Goal: Transaction & Acquisition: Book appointment/travel/reservation

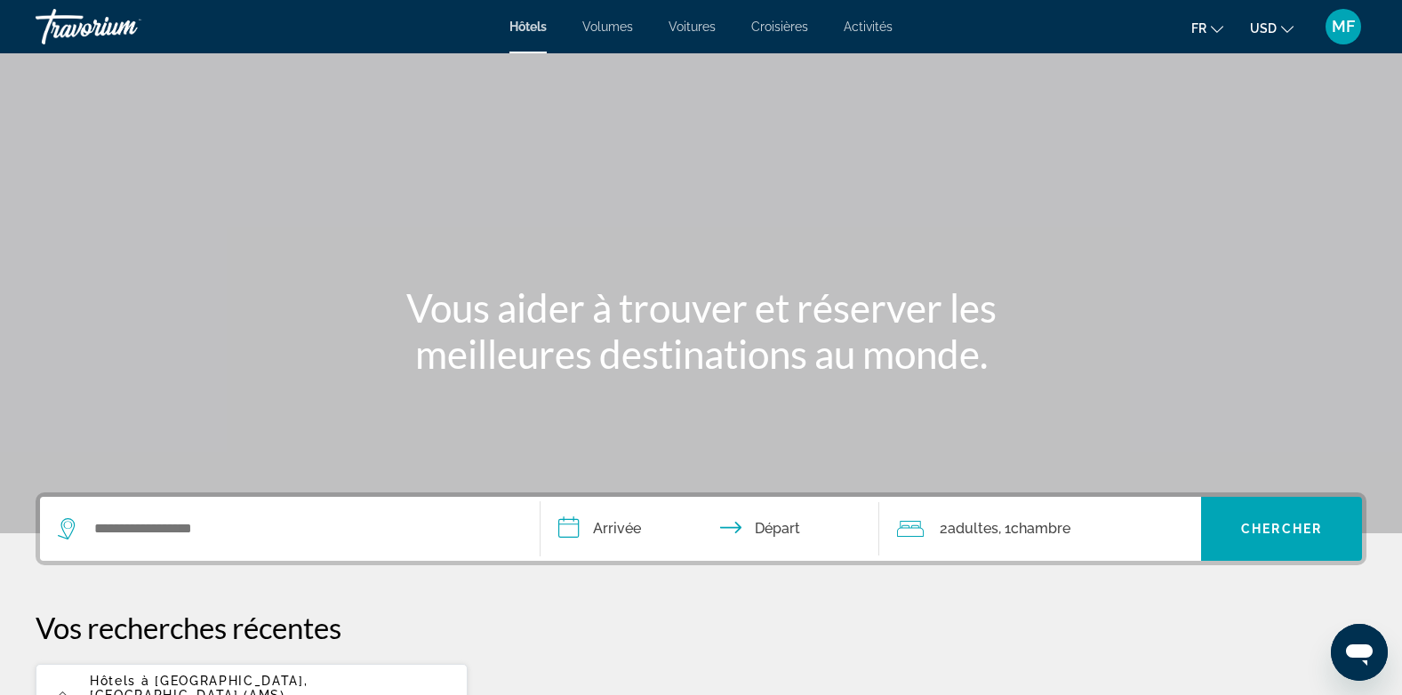
scroll to position [193, 0]
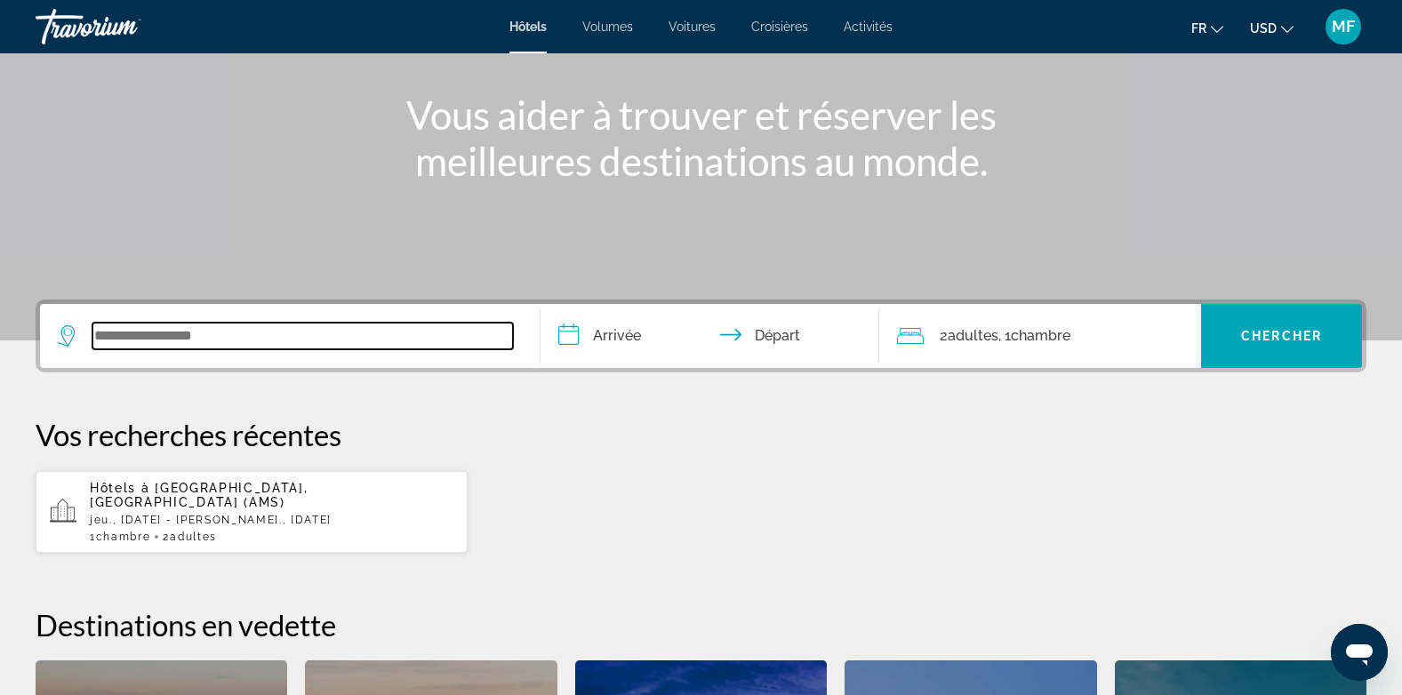
click at [140, 340] on input "Widget de recherche" at bounding box center [302, 336] width 420 height 27
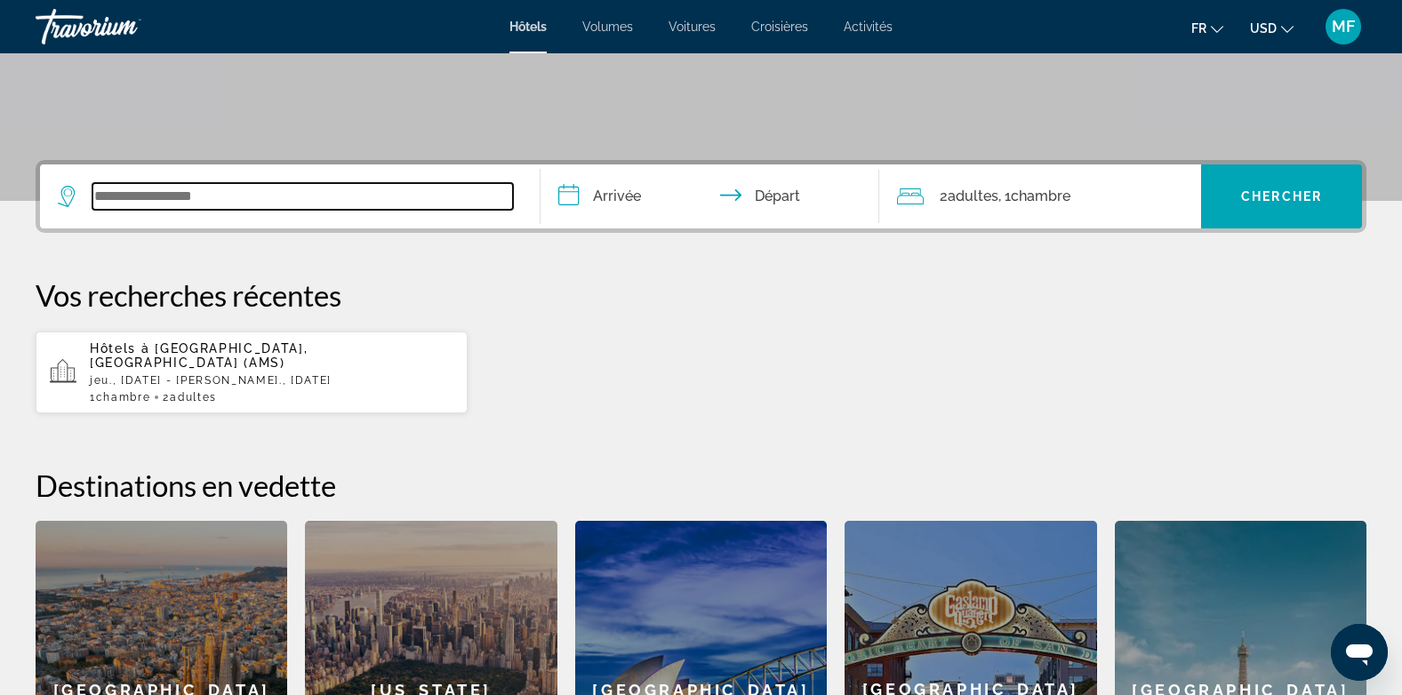
scroll to position [435, 0]
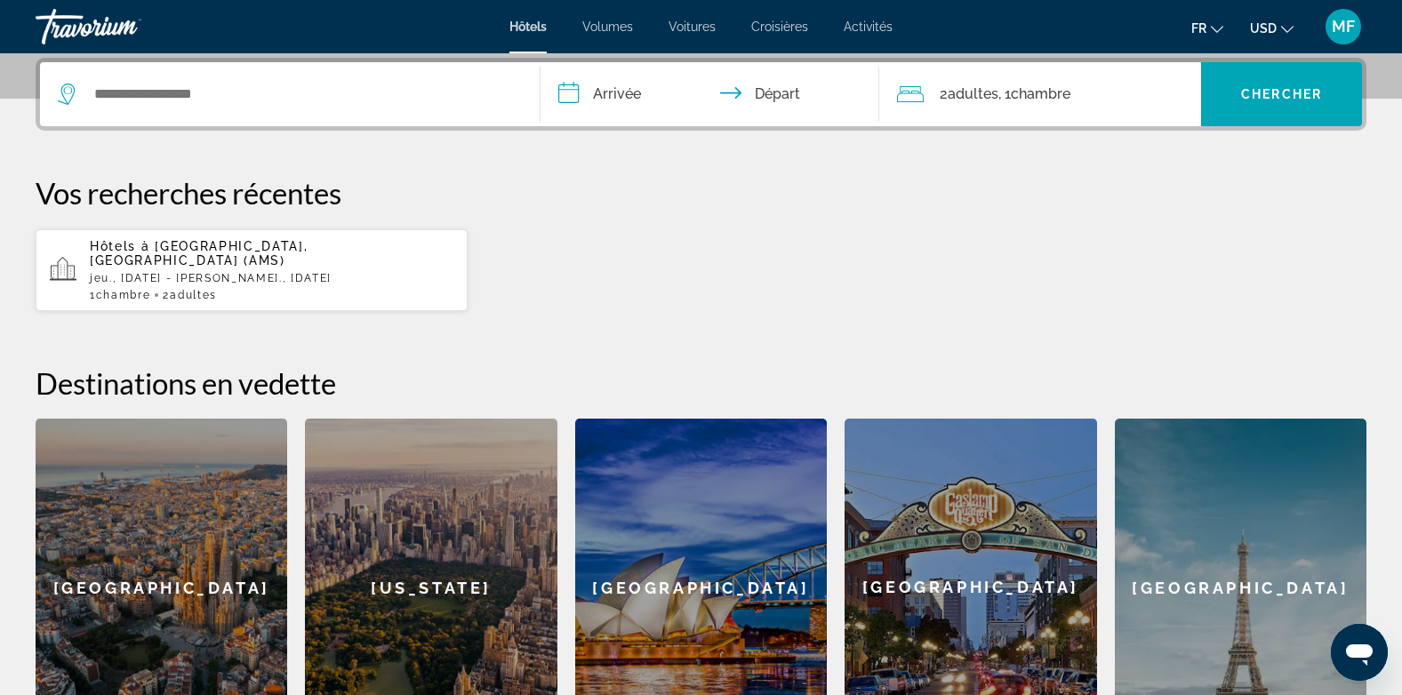
click at [139, 252] on span "Hôtels à" at bounding box center [120, 246] width 60 height 14
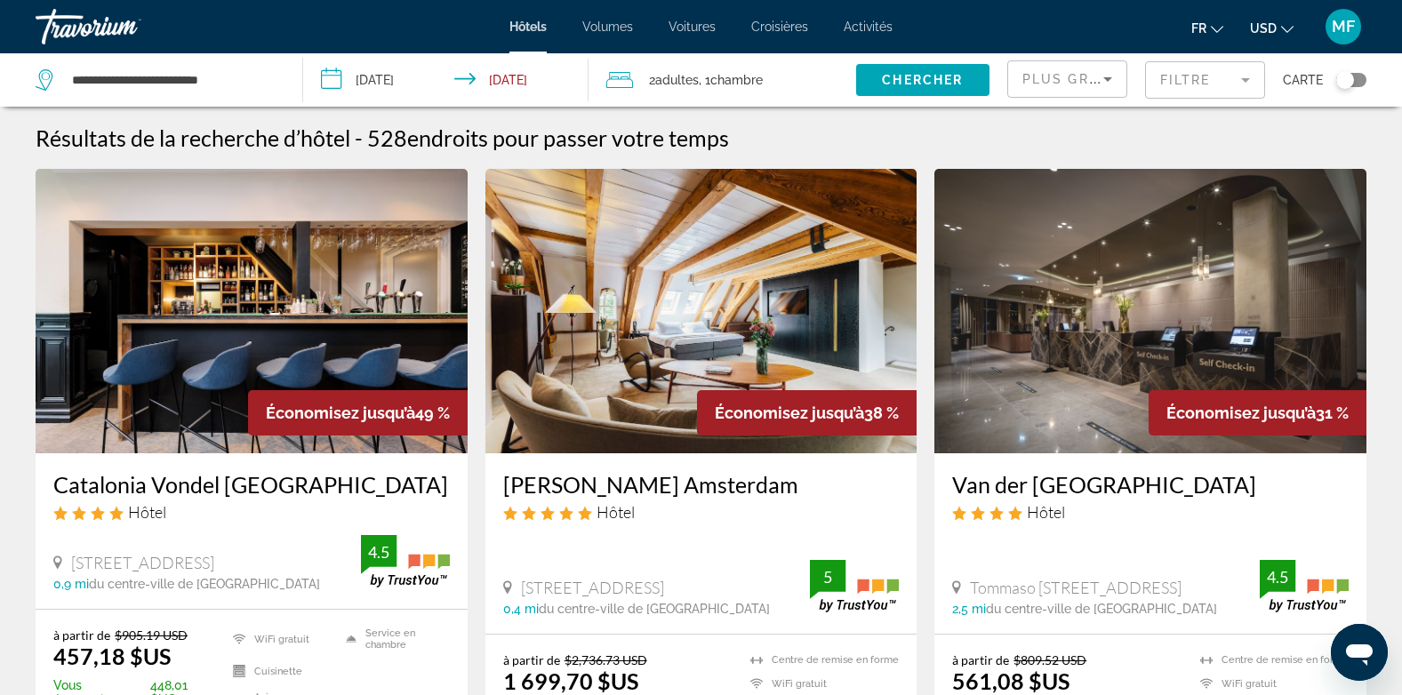
click at [1243, 96] on mat-form-field "Filtre" at bounding box center [1205, 79] width 120 height 37
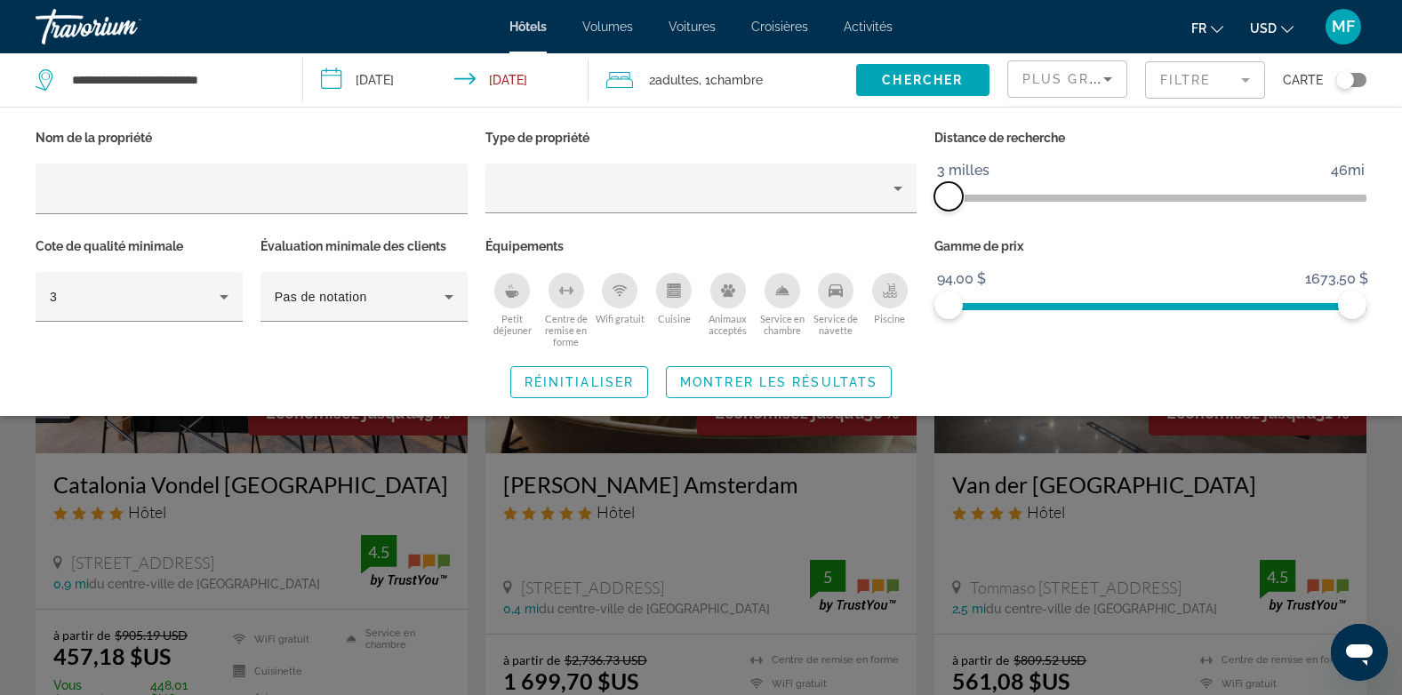
drag, startPoint x: 1208, startPoint y: 195, endPoint x: 1260, endPoint y: 347, distance: 160.8
click at [903, 211] on div "Nom de la propriété Type de propriété Distance de recherche 1 kilomètre 46mi 3 …" at bounding box center [701, 236] width 1348 height 223
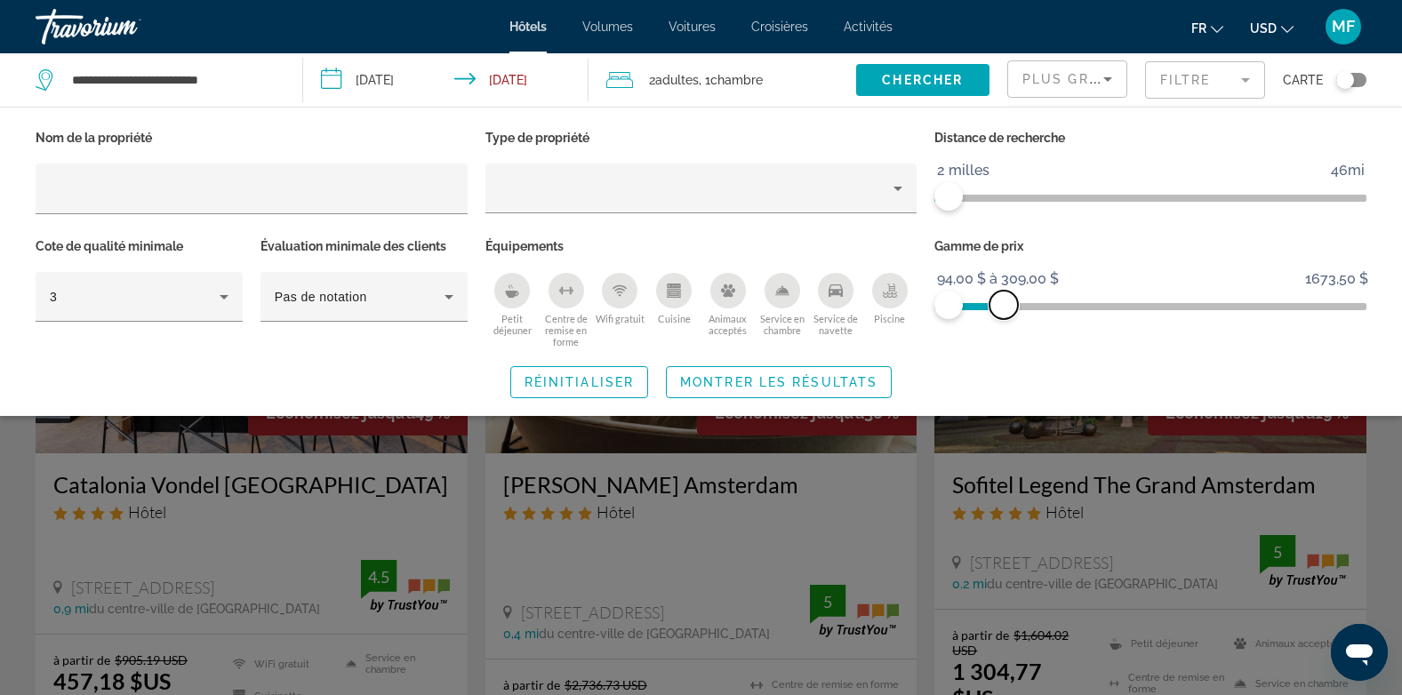
drag, startPoint x: 1355, startPoint y: 311, endPoint x: 1003, endPoint y: 355, distance: 353.8
click at [1003, 355] on div "Nom de la propriété Type de propriété Distance de recherche 1 kilomètre 46mi 2 …" at bounding box center [701, 261] width 1402 height 273
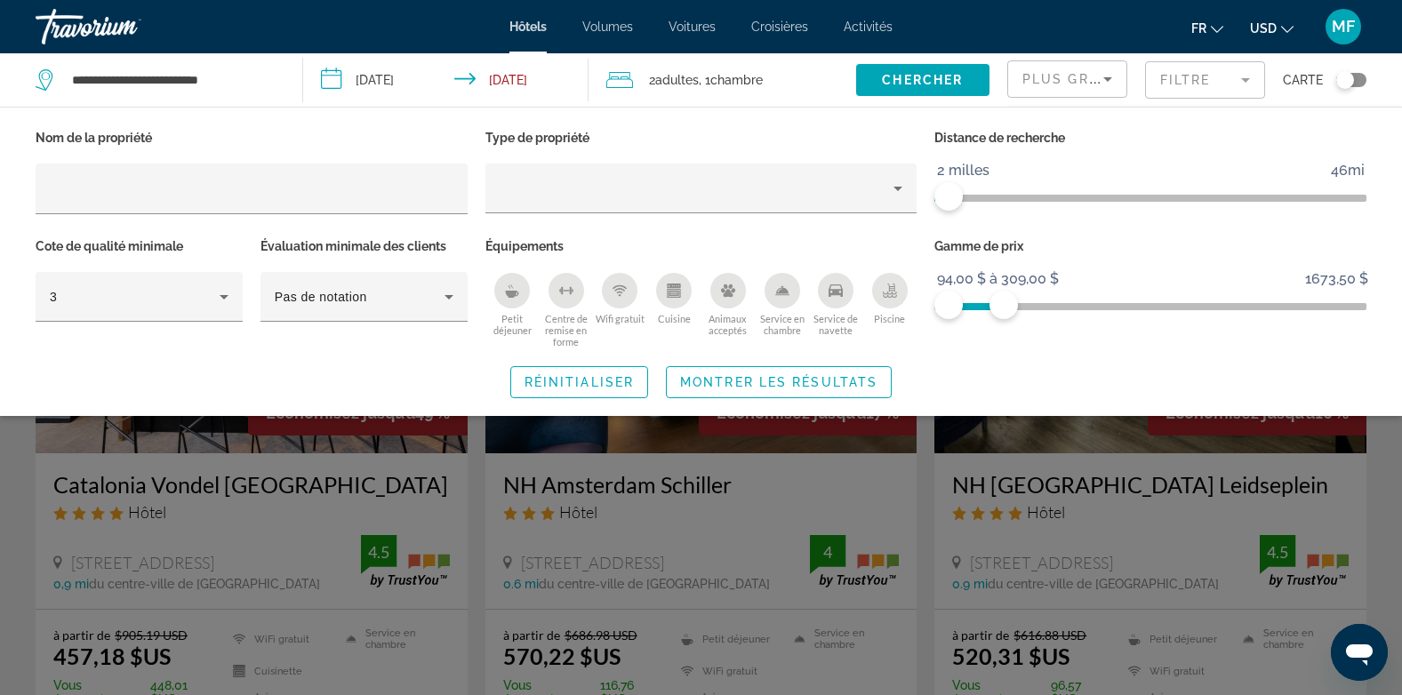
click at [925, 499] on div "Widget de recherche" at bounding box center [701, 481] width 1402 height 428
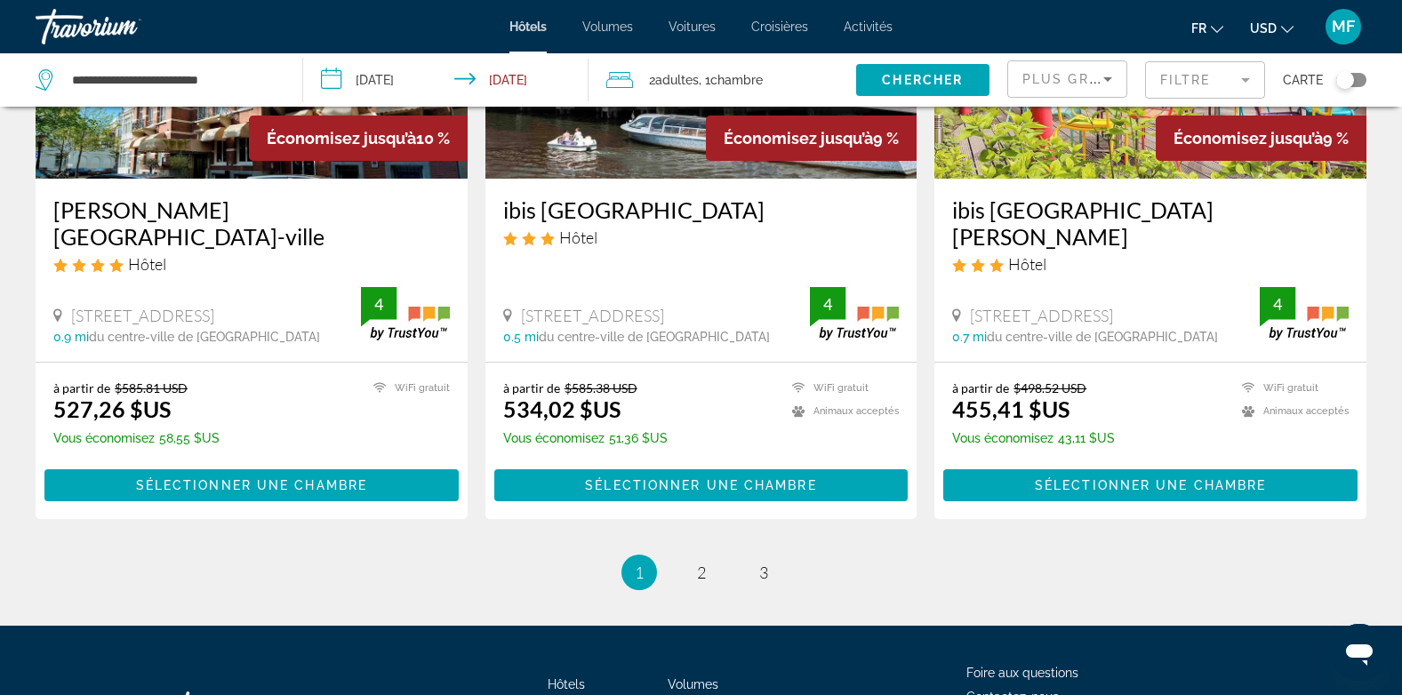
scroll to position [2280, 0]
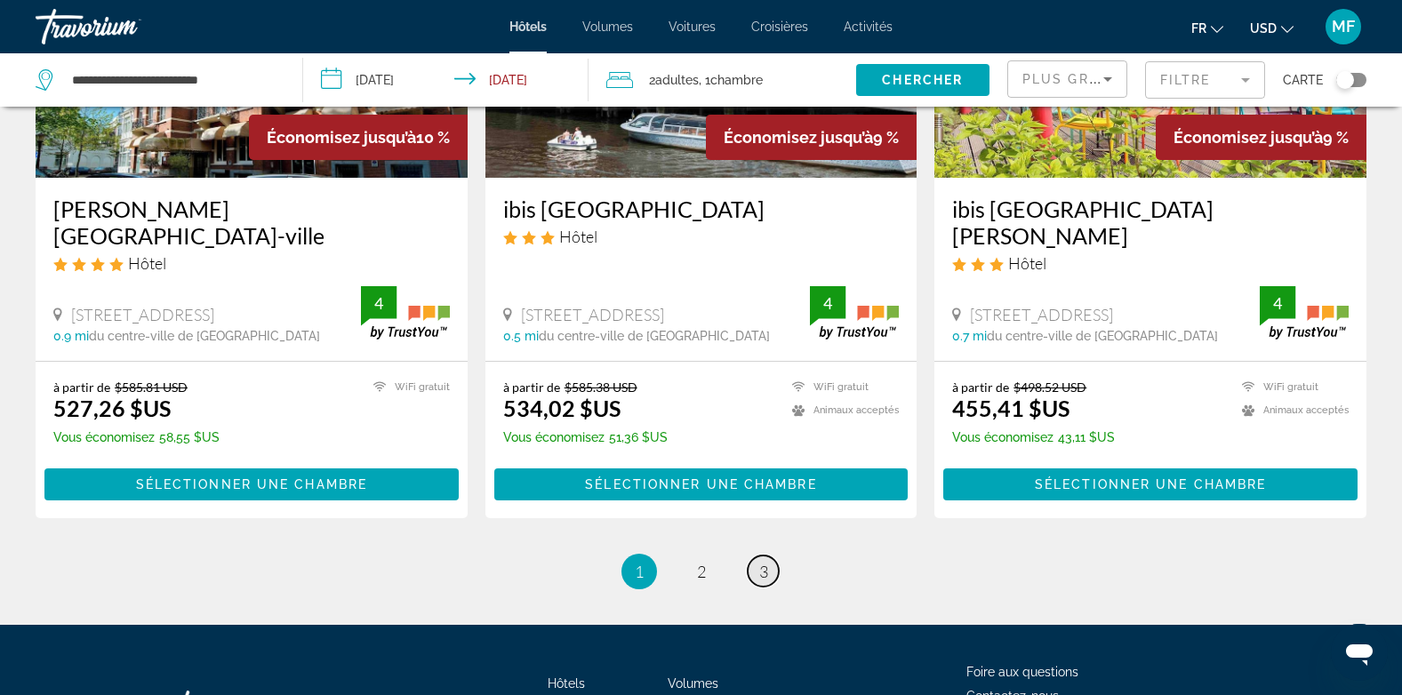
click at [766, 562] on span "3" at bounding box center [763, 572] width 9 height 20
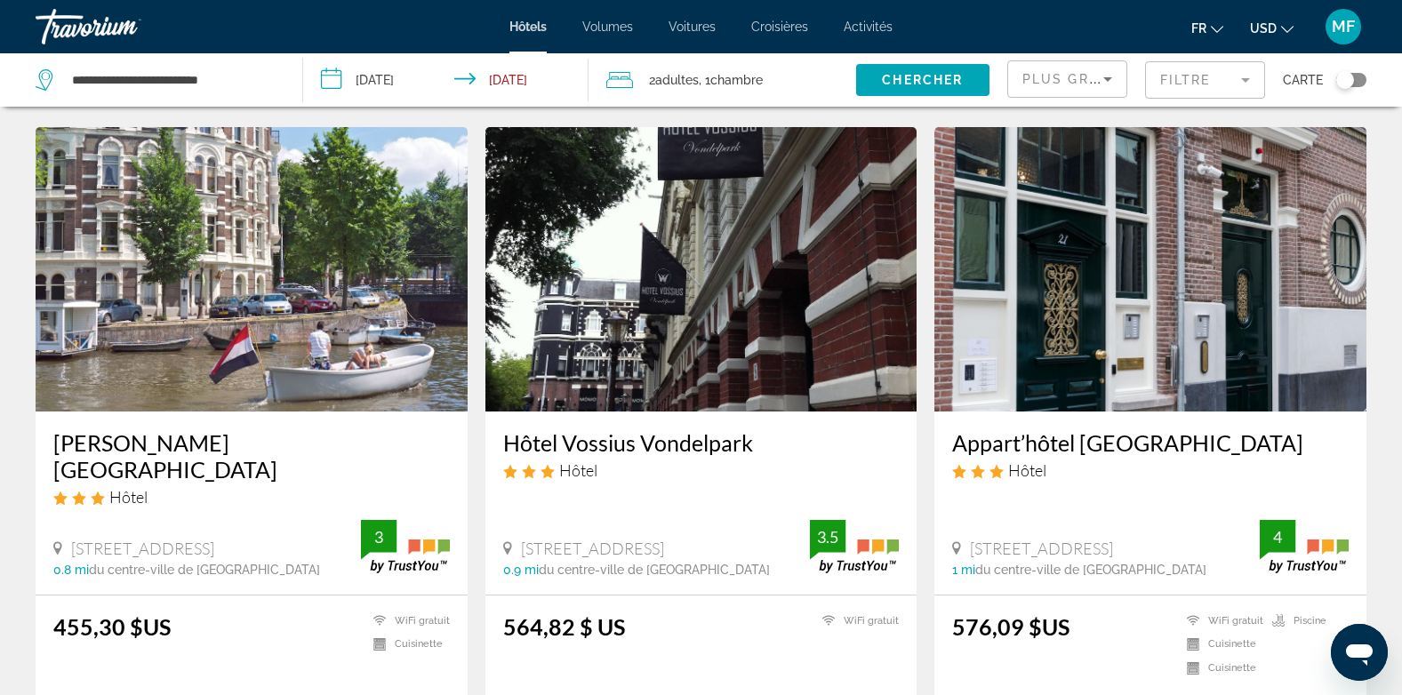
scroll to position [675, 0]
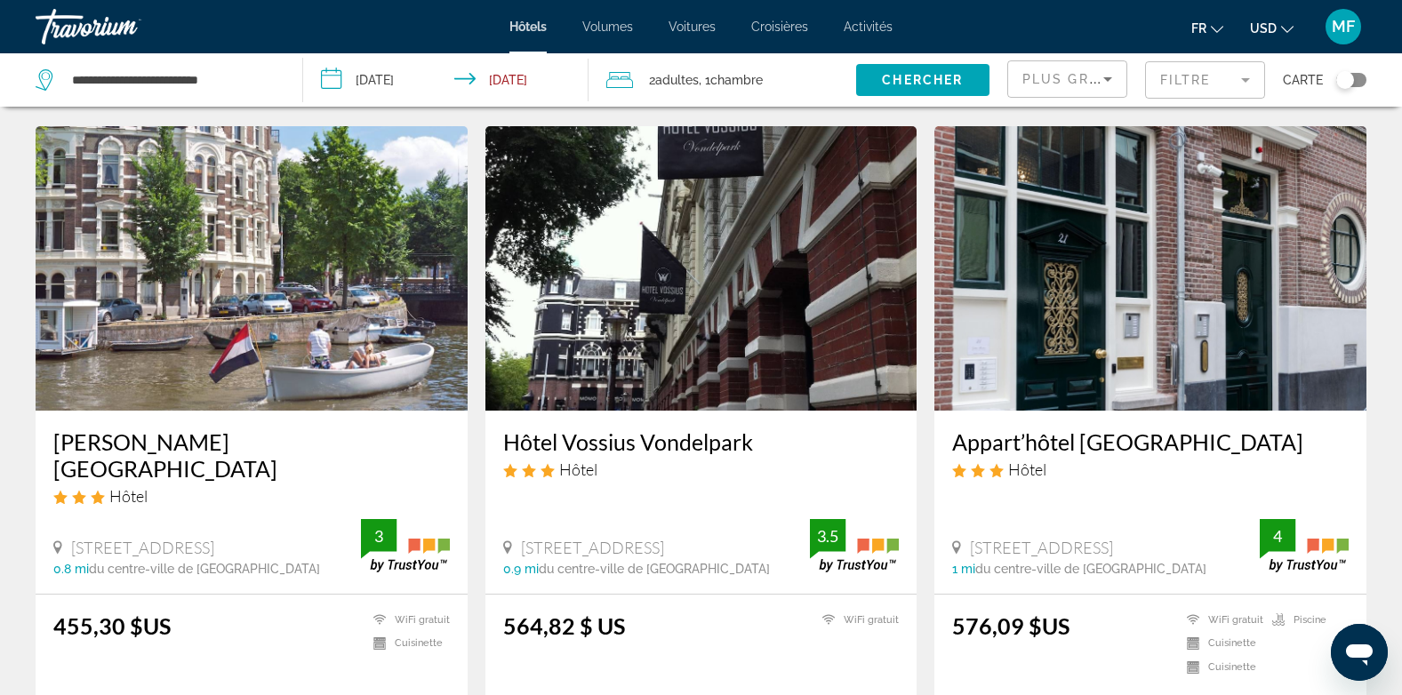
click at [1179, 300] on img "Contenu principal" at bounding box center [1150, 268] width 432 height 284
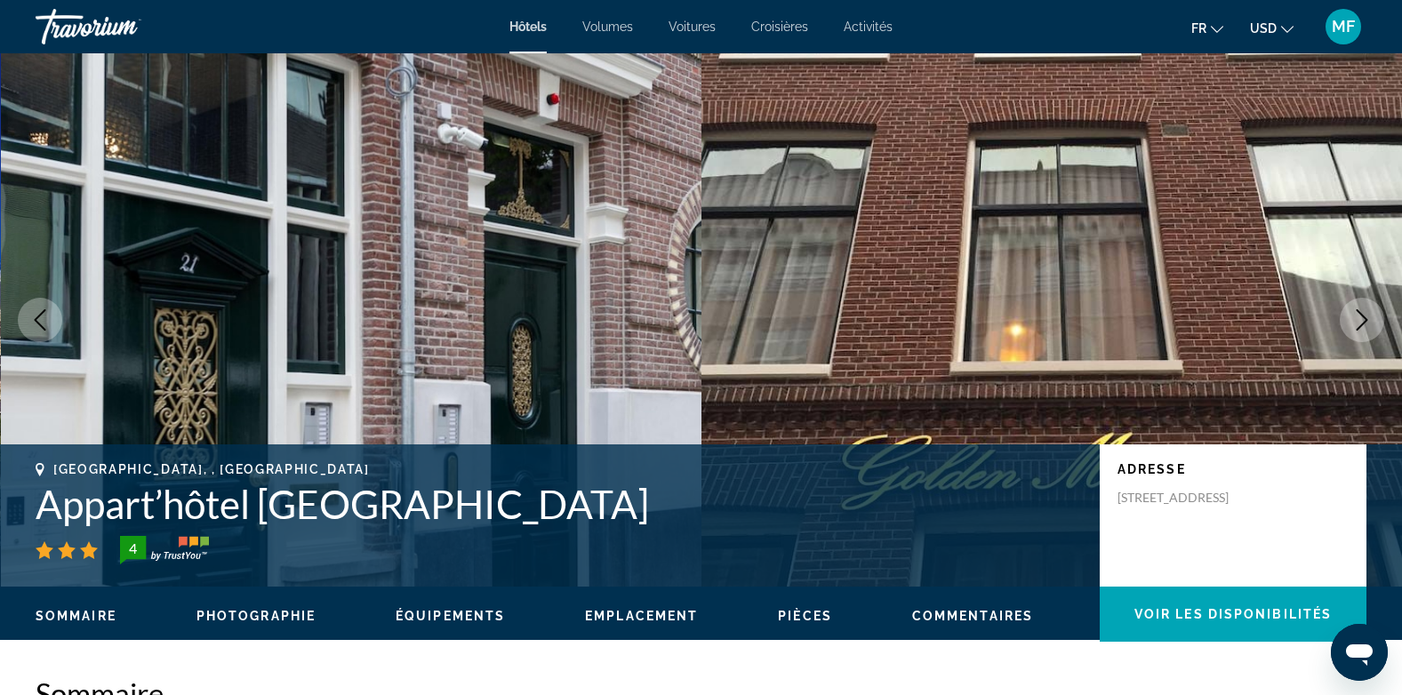
click at [1373, 324] on button "Image suivante" at bounding box center [1361, 320] width 44 height 44
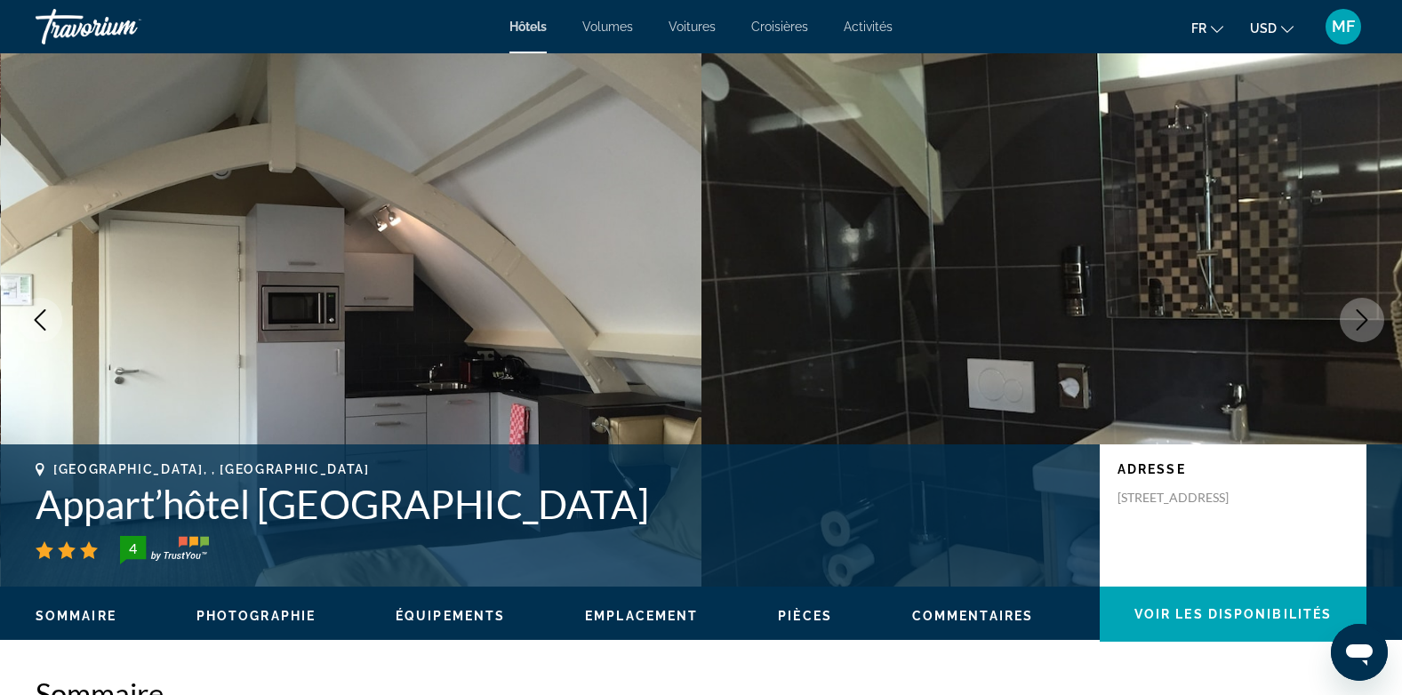
click at [1374, 324] on button "Image suivante" at bounding box center [1361, 320] width 44 height 44
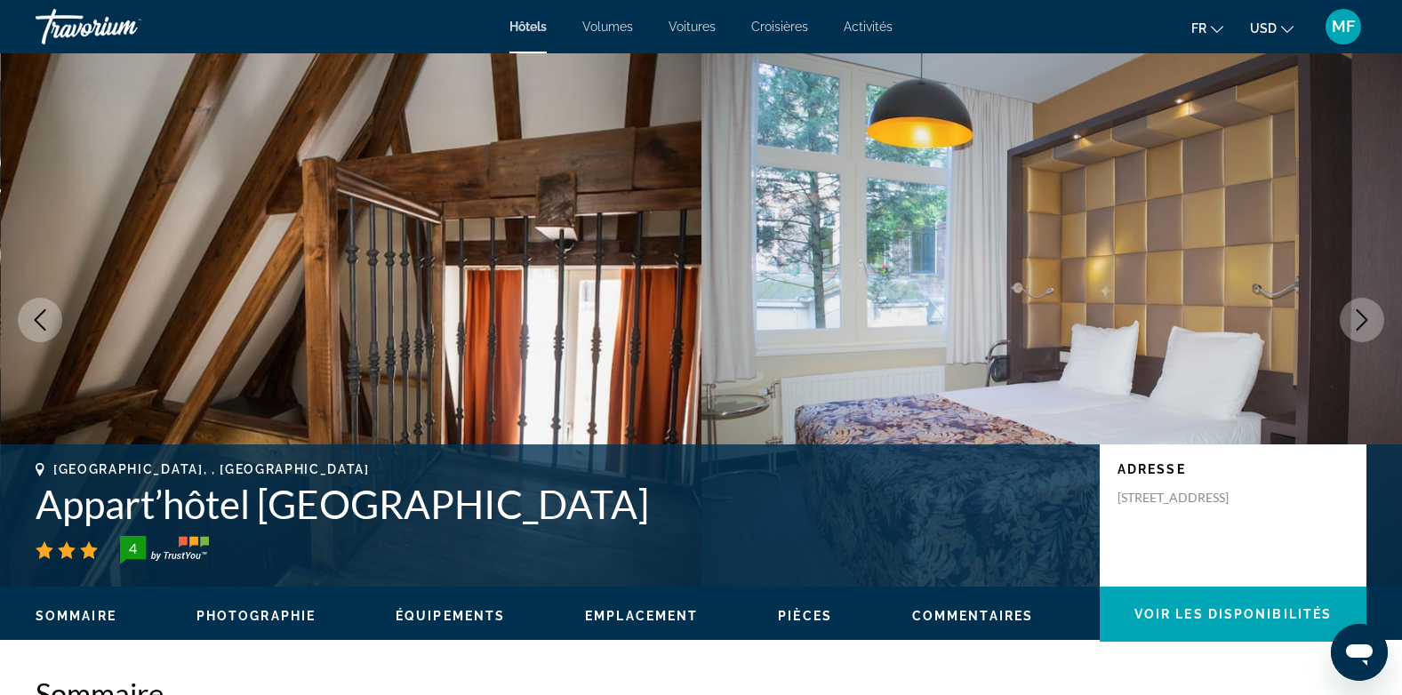
click at [1374, 324] on button "Image suivante" at bounding box center [1361, 320] width 44 height 44
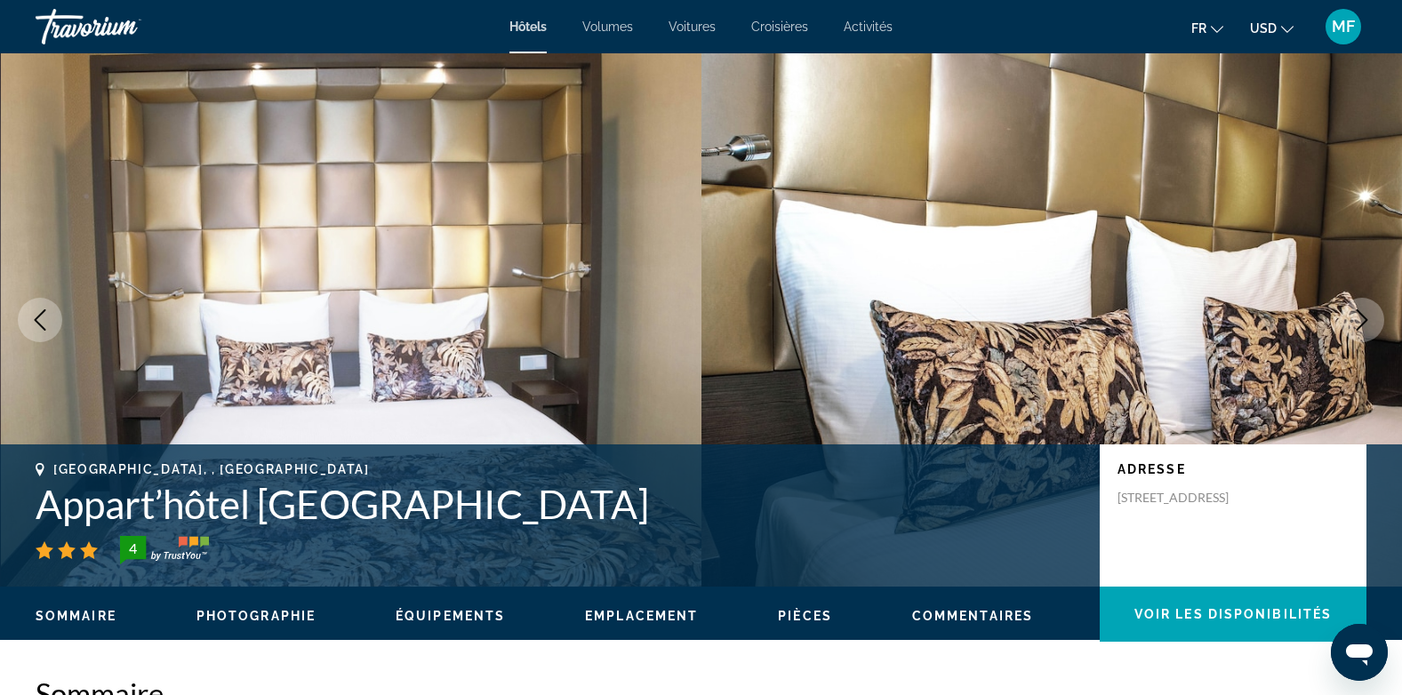
click at [1351, 318] on icon "Image suivante" at bounding box center [1361, 319] width 21 height 21
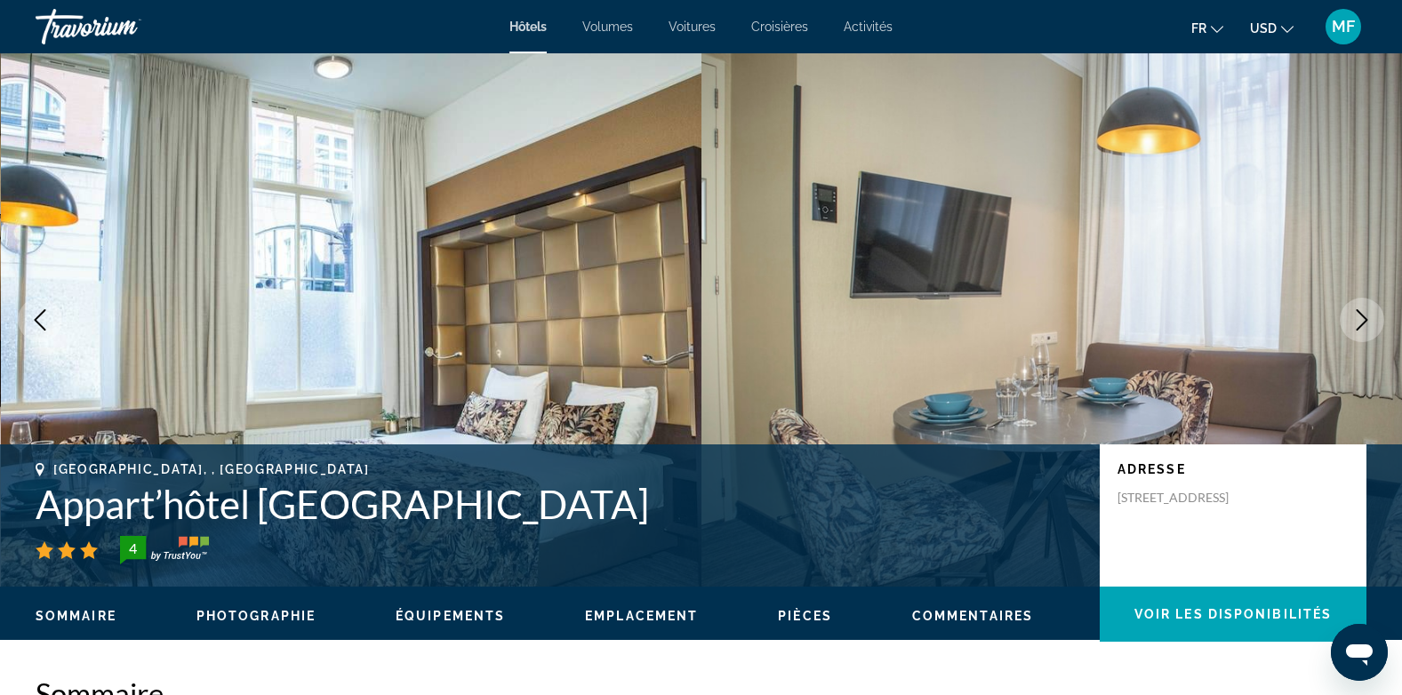
click at [1351, 318] on icon "Image suivante" at bounding box center [1361, 319] width 21 height 21
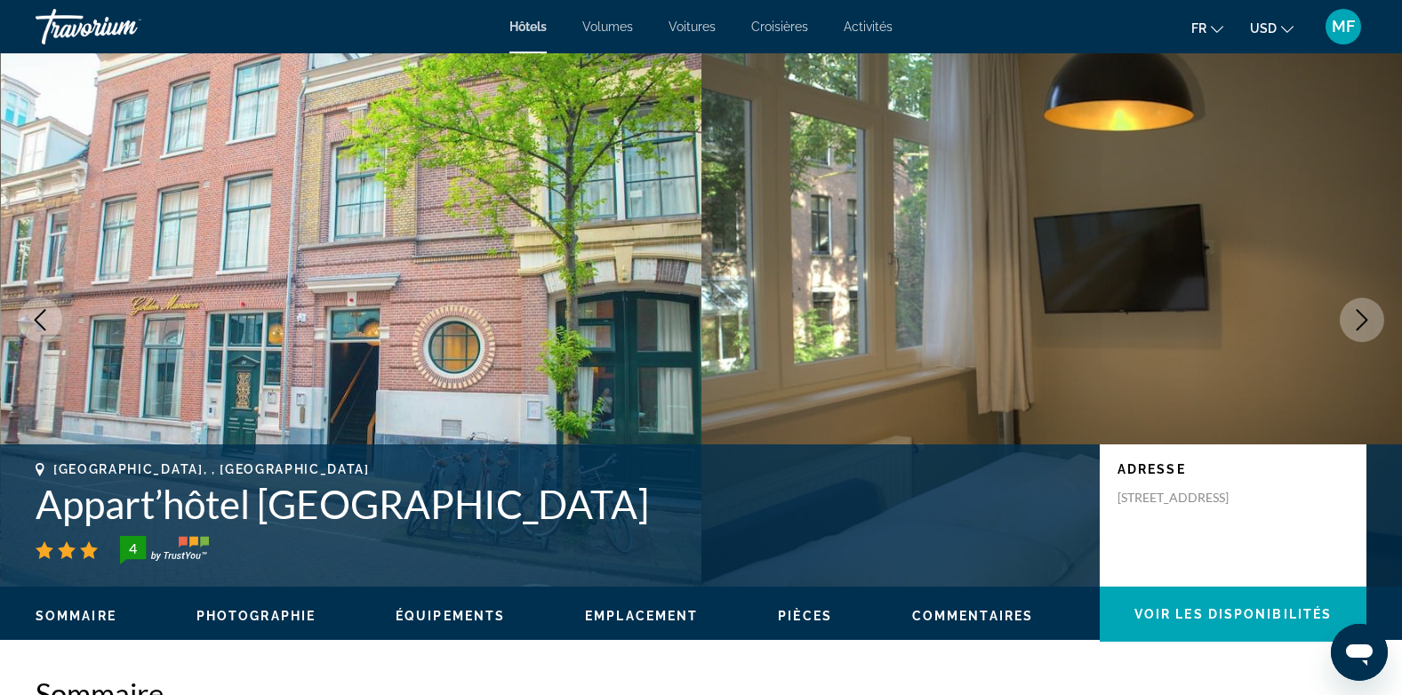
click at [1351, 314] on icon "Image suivante" at bounding box center [1361, 319] width 21 height 21
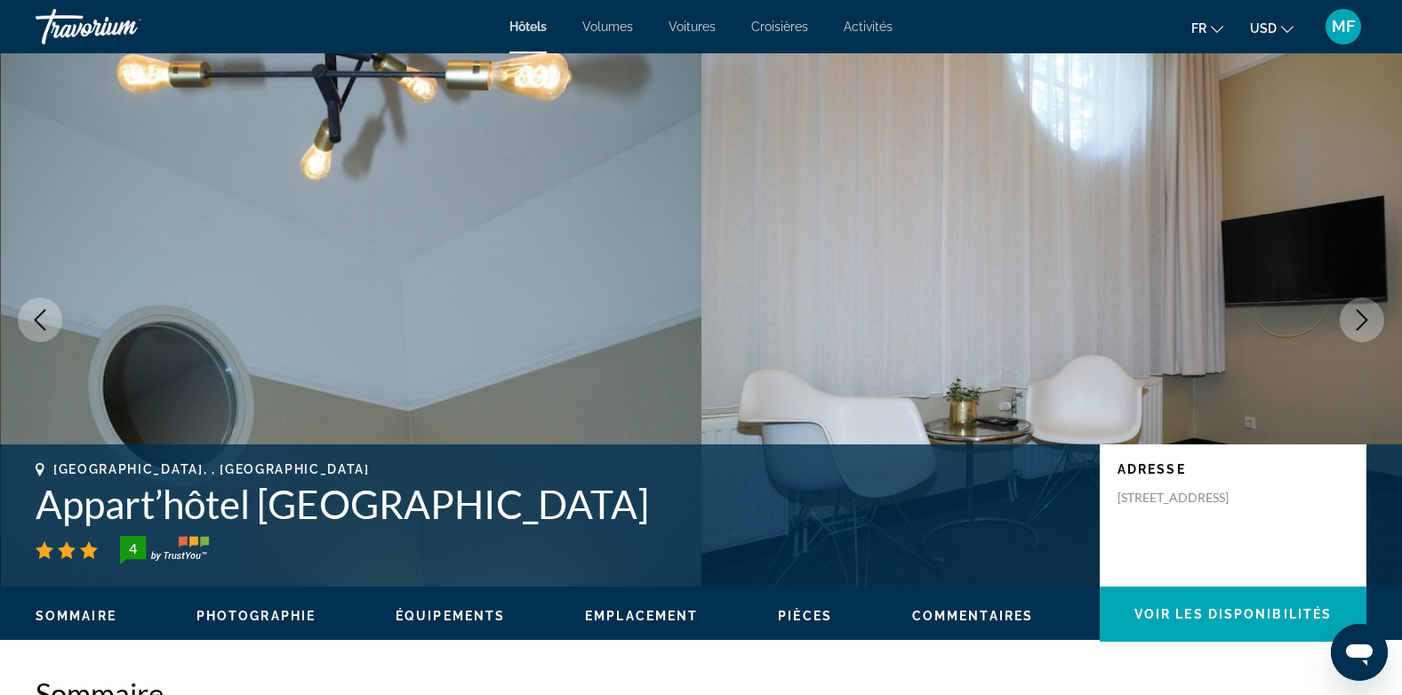
click at [1351, 314] on icon "Image suivante" at bounding box center [1361, 319] width 21 height 21
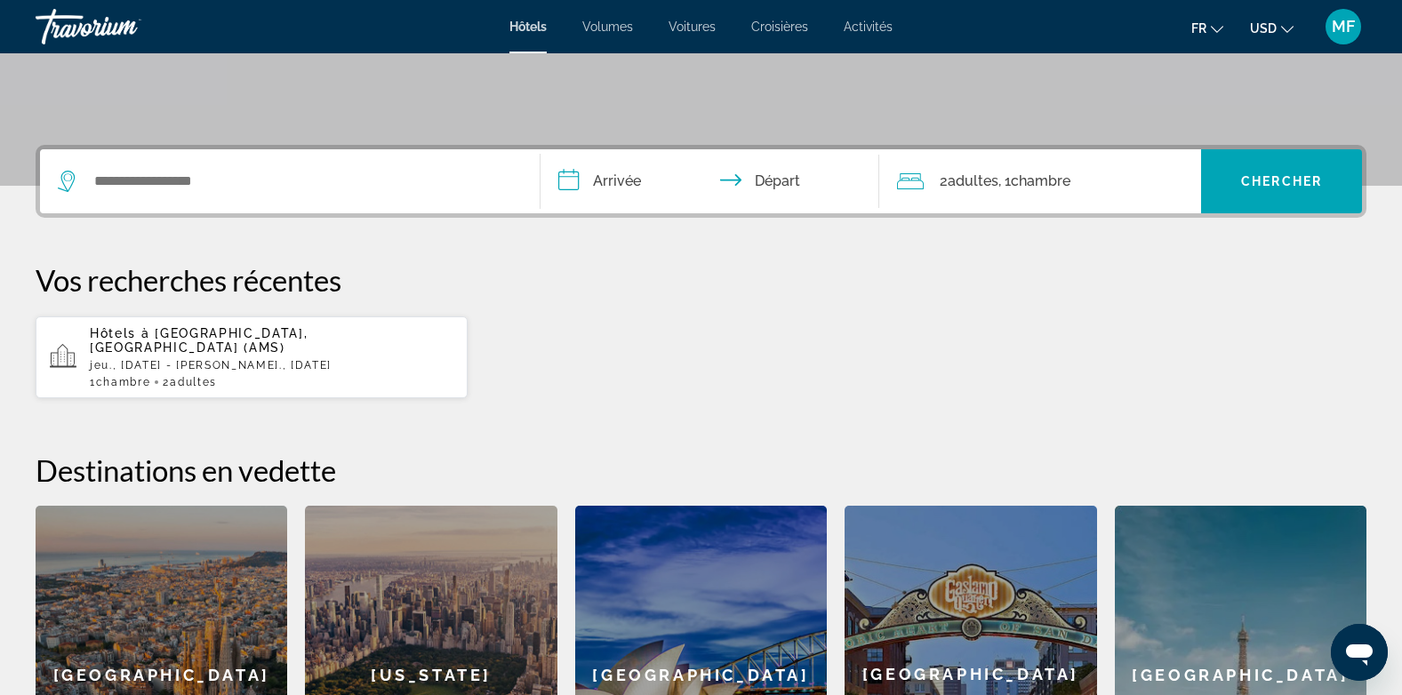
scroll to position [351, 0]
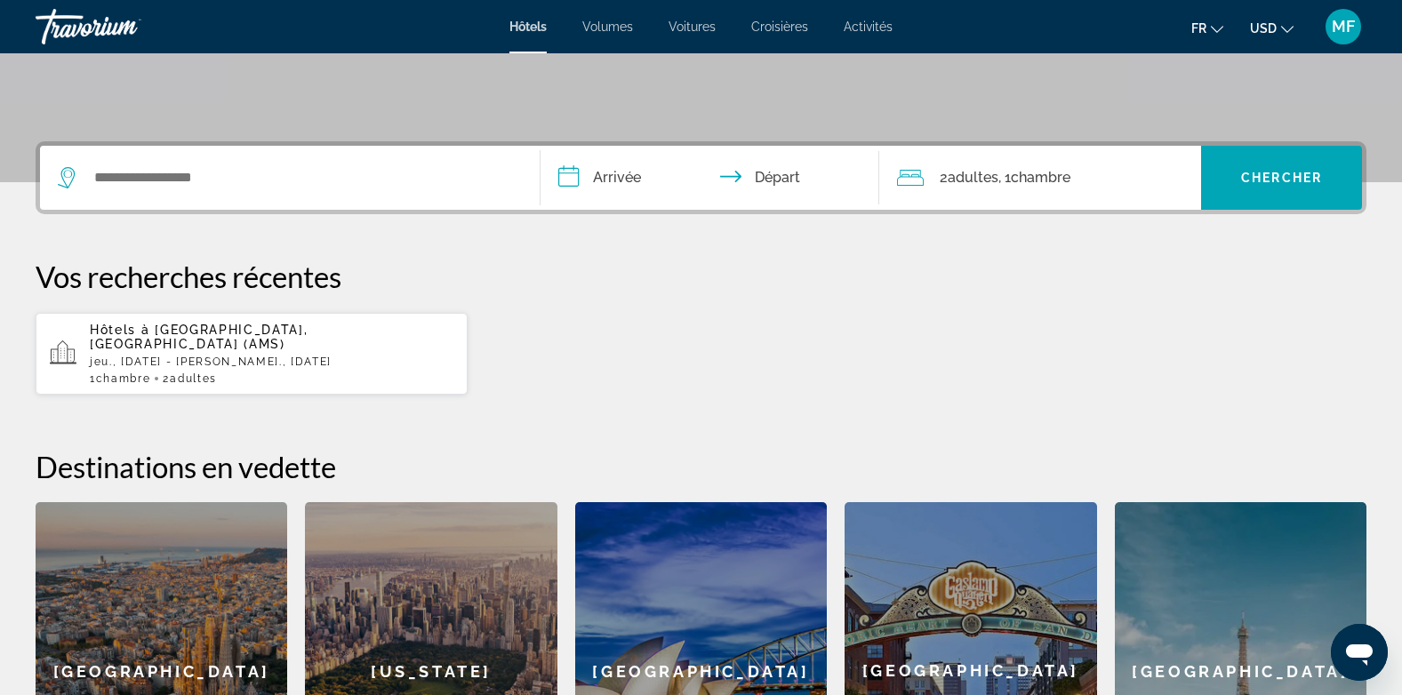
click at [259, 356] on p "jeu., [DATE] - [PERSON_NAME]., [DATE]" at bounding box center [272, 362] width 364 height 12
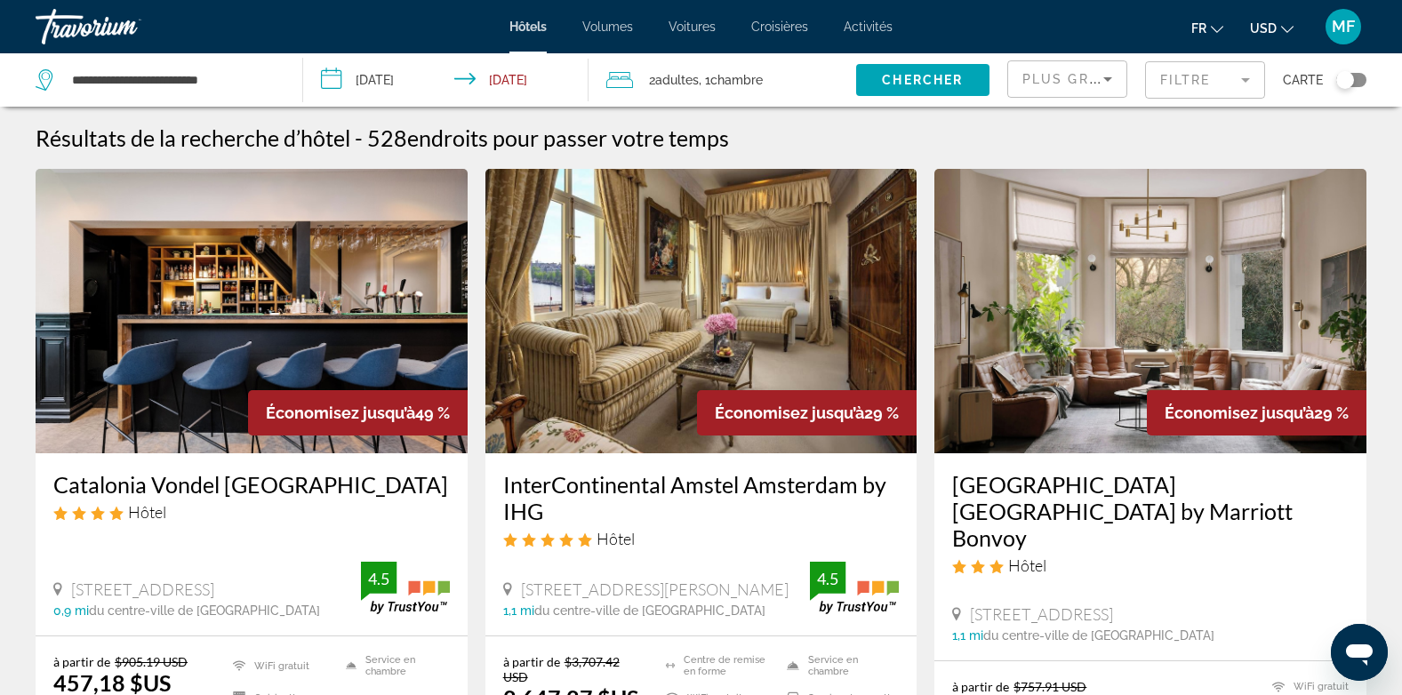
click at [1166, 91] on mat-form-field "Filtre" at bounding box center [1205, 79] width 120 height 37
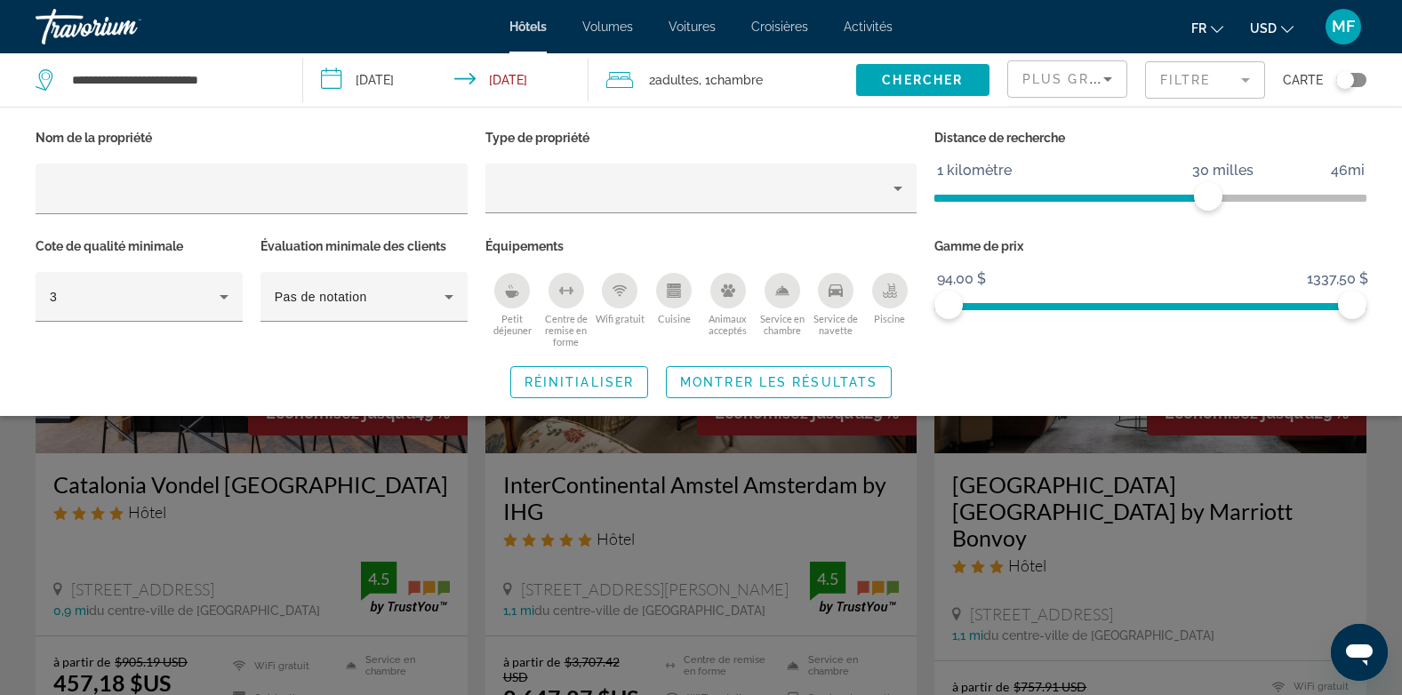
drag, startPoint x: 1214, startPoint y: 212, endPoint x: 1214, endPoint y: 202, distance: 9.8
click at [1214, 207] on div "Distance de recherche 1 kilomètre 46mi 30 milles" at bounding box center [1150, 179] width 450 height 108
drag, startPoint x: 1214, startPoint y: 195, endPoint x: 1257, endPoint y: 292, distance: 105.9
click at [908, 193] on div "Nom de la propriété Type de propriété Distance de recherche 1 kilomètre 46mi 5 …" at bounding box center [701, 236] width 1348 height 223
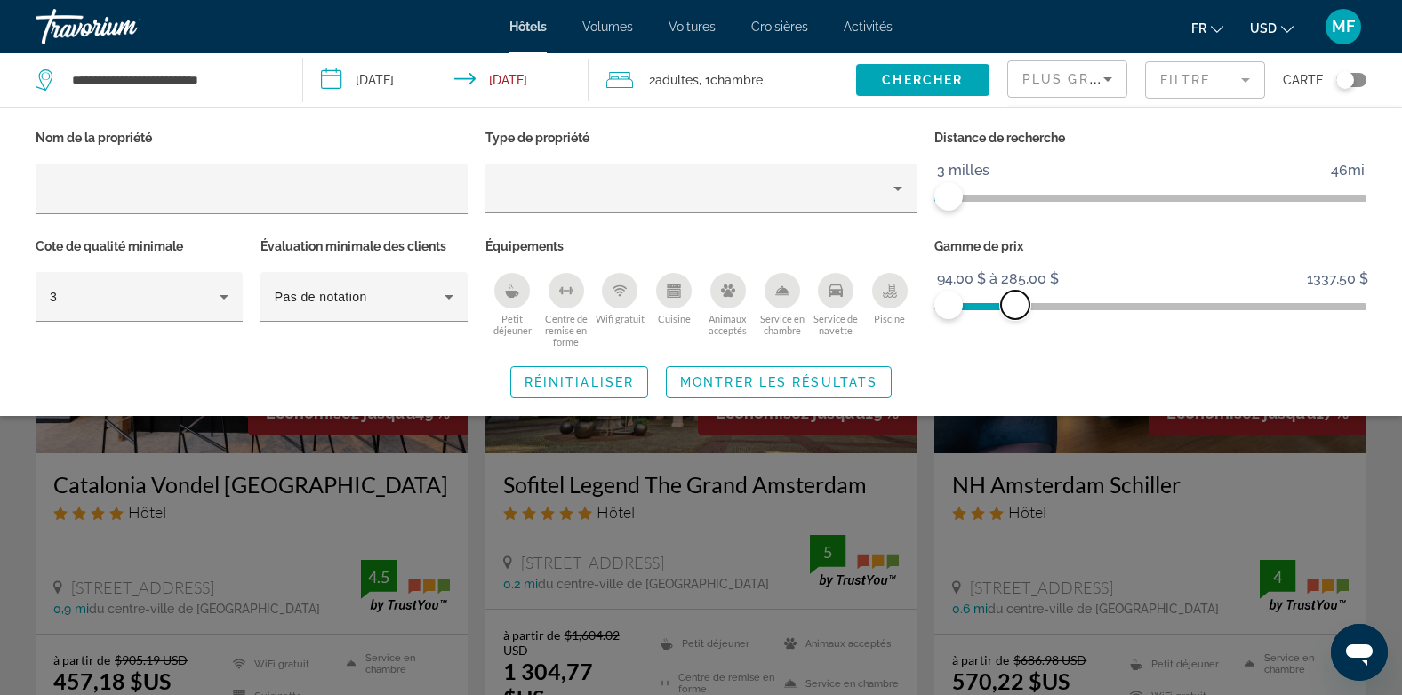
drag, startPoint x: 1355, startPoint y: 300, endPoint x: 1015, endPoint y: 308, distance: 340.5
click at [1015, 308] on span "ngx-slider-max" at bounding box center [1015, 305] width 28 height 28
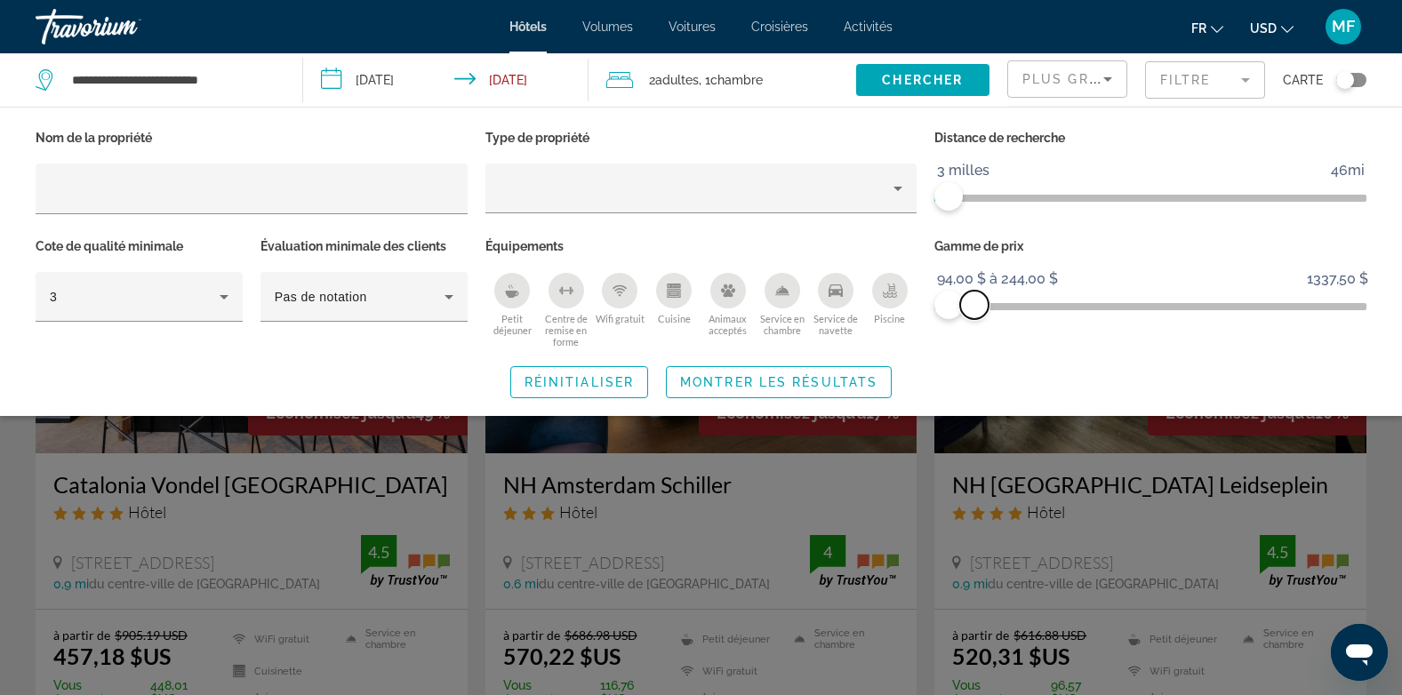
drag, startPoint x: 1015, startPoint y: 308, endPoint x: 974, endPoint y: 308, distance: 40.9
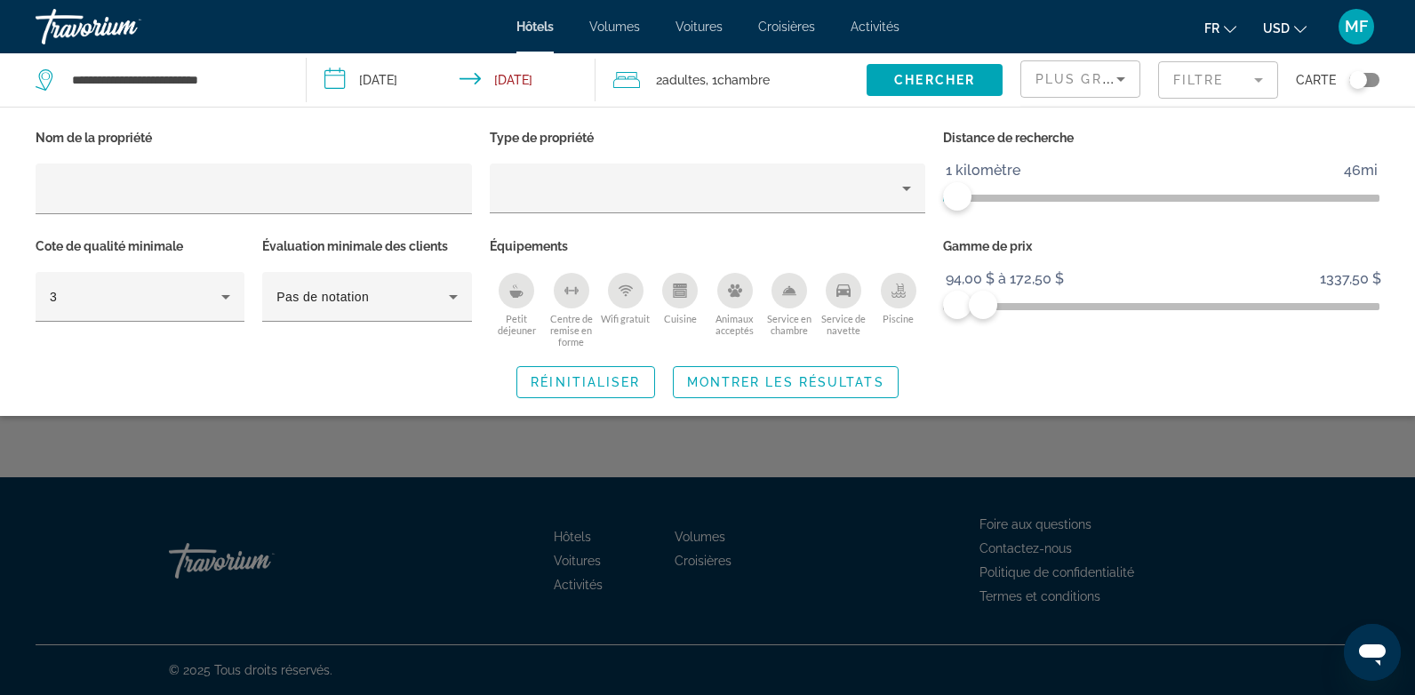
drag, startPoint x: 974, startPoint y: 308, endPoint x: 765, endPoint y: 380, distance: 220.9
click at [765, 380] on span "Montrer les résultats" at bounding box center [785, 382] width 197 height 14
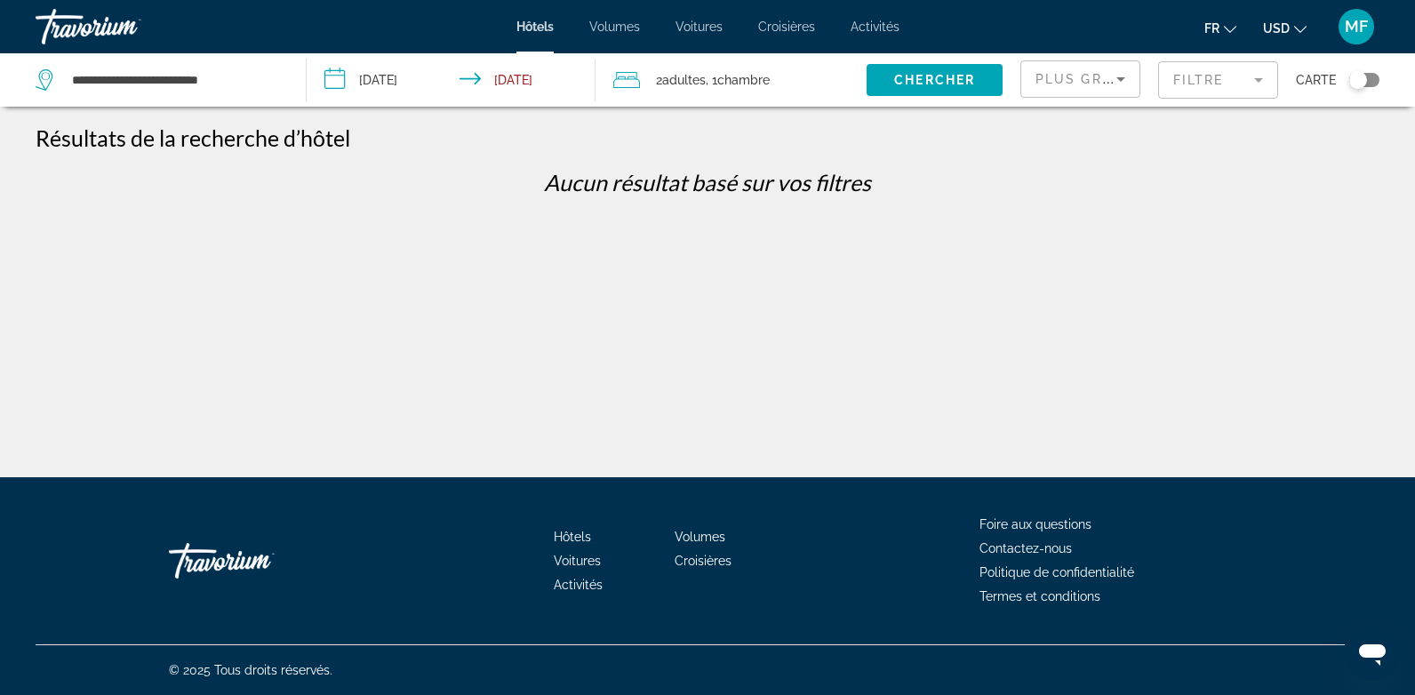
click at [1211, 84] on mat-form-field "Filtre" at bounding box center [1218, 79] width 120 height 37
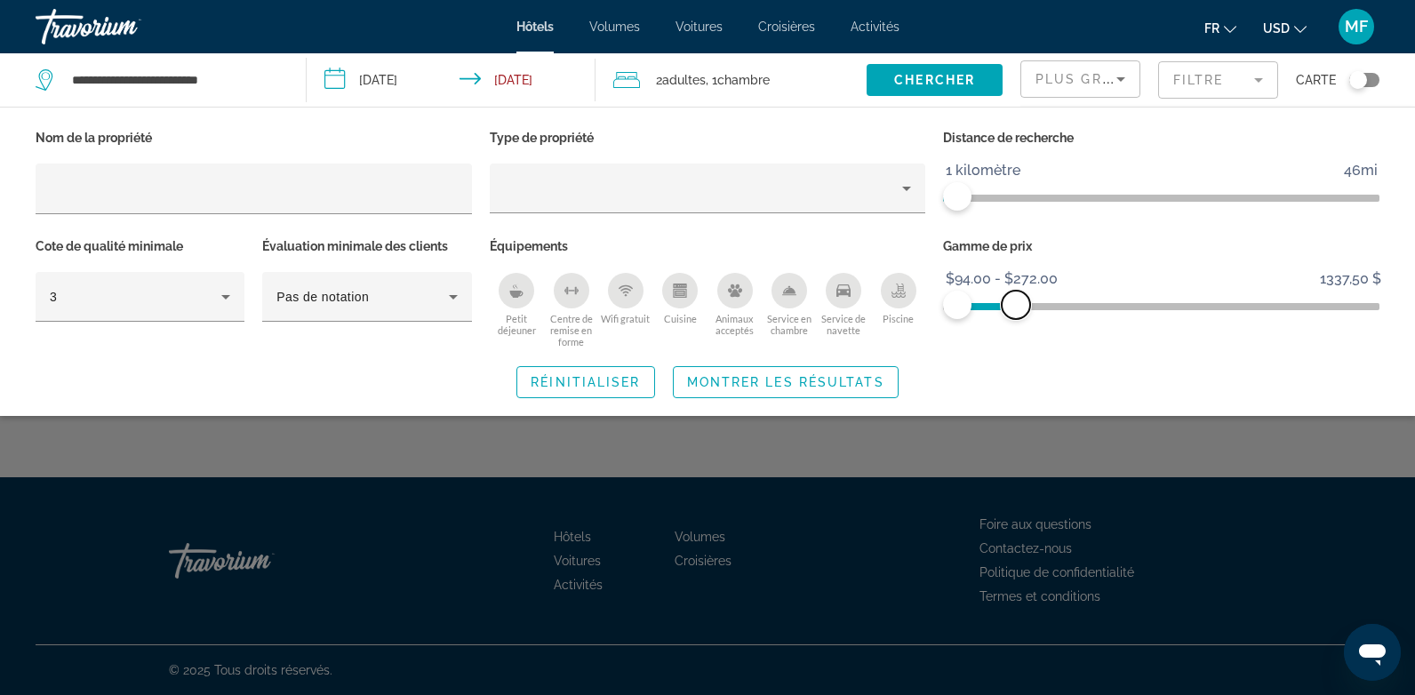
drag, startPoint x: 988, startPoint y: 305, endPoint x: 939, endPoint y: 308, distance: 49.8
click at [1018, 313] on span "ngx-slider-max" at bounding box center [1016, 305] width 28 height 28
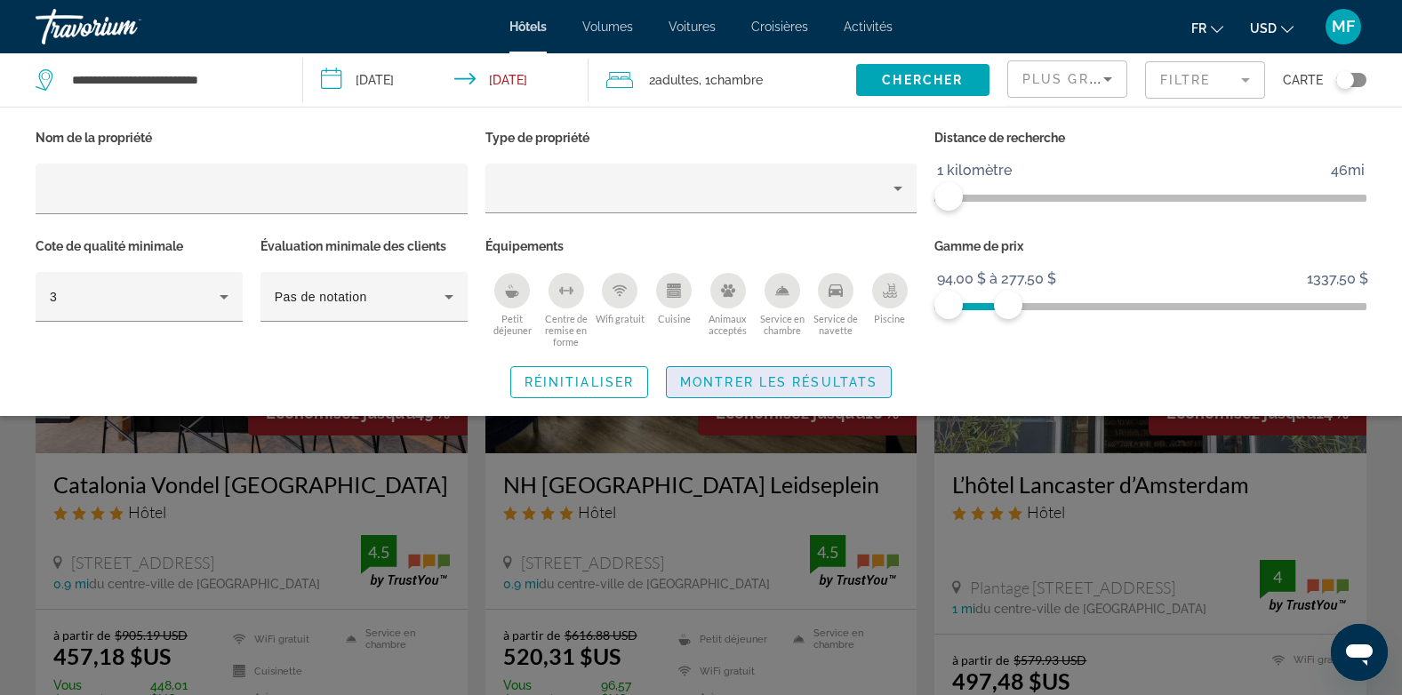
click at [840, 388] on span "Widget de recherche" at bounding box center [779, 382] width 224 height 43
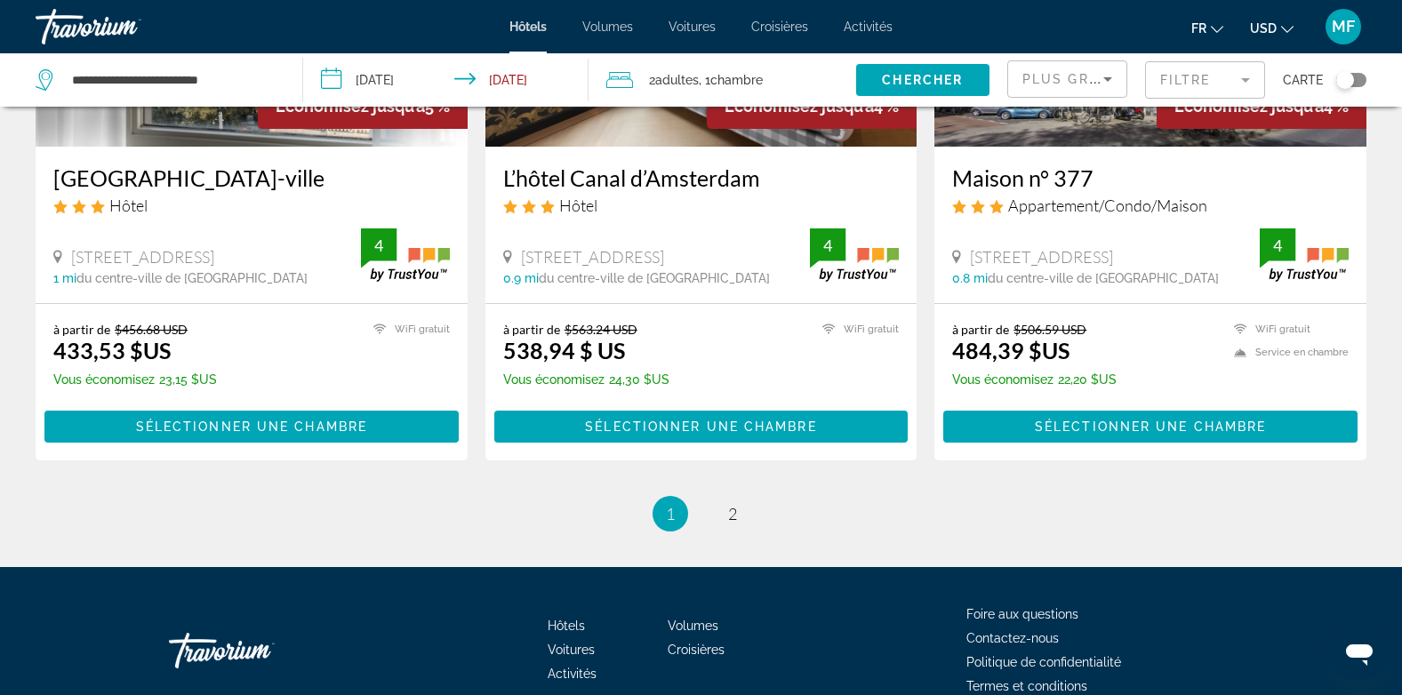
scroll to position [2313, 0]
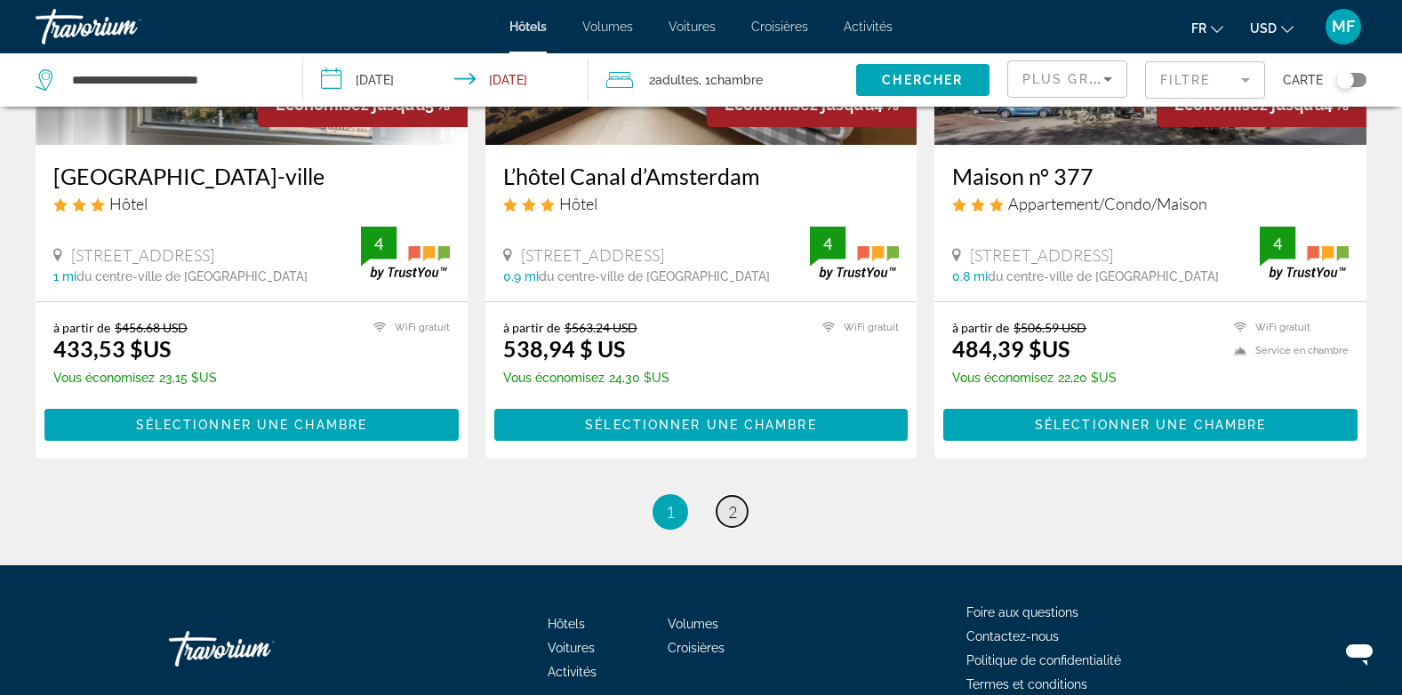
click at [732, 502] on span "2" at bounding box center [732, 512] width 9 height 20
